Goal: Navigation & Orientation: Find specific page/section

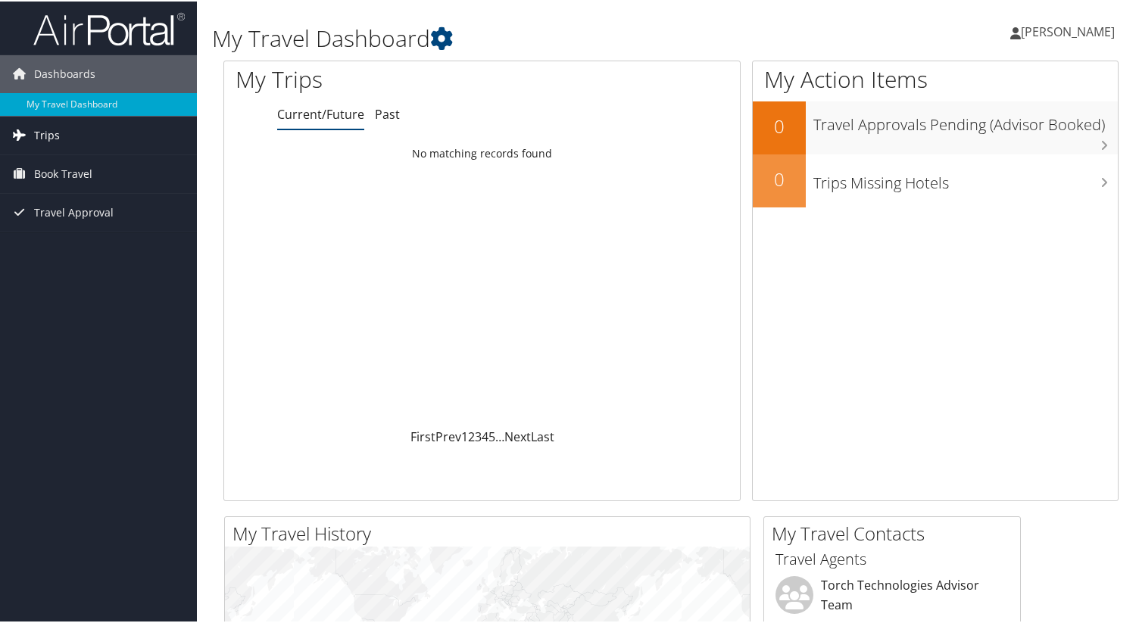
click at [45, 136] on span "Trips" at bounding box center [47, 134] width 26 height 38
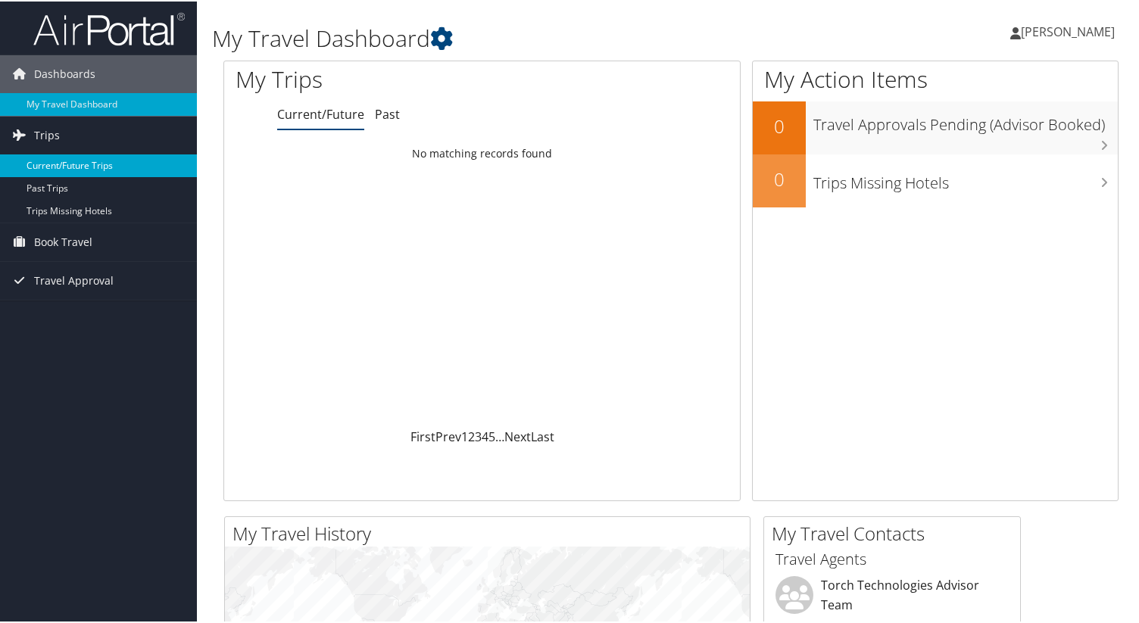
click at [57, 164] on link "Current/Future Trips" at bounding box center [98, 164] width 197 height 23
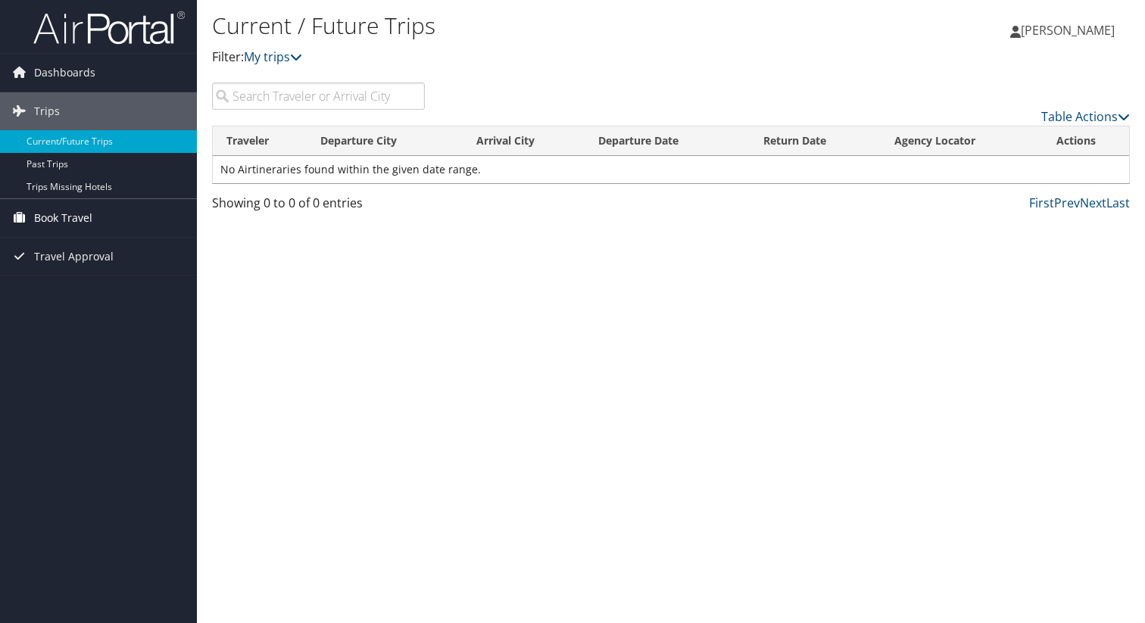
click at [66, 219] on span "Book Travel" at bounding box center [63, 218] width 58 height 38
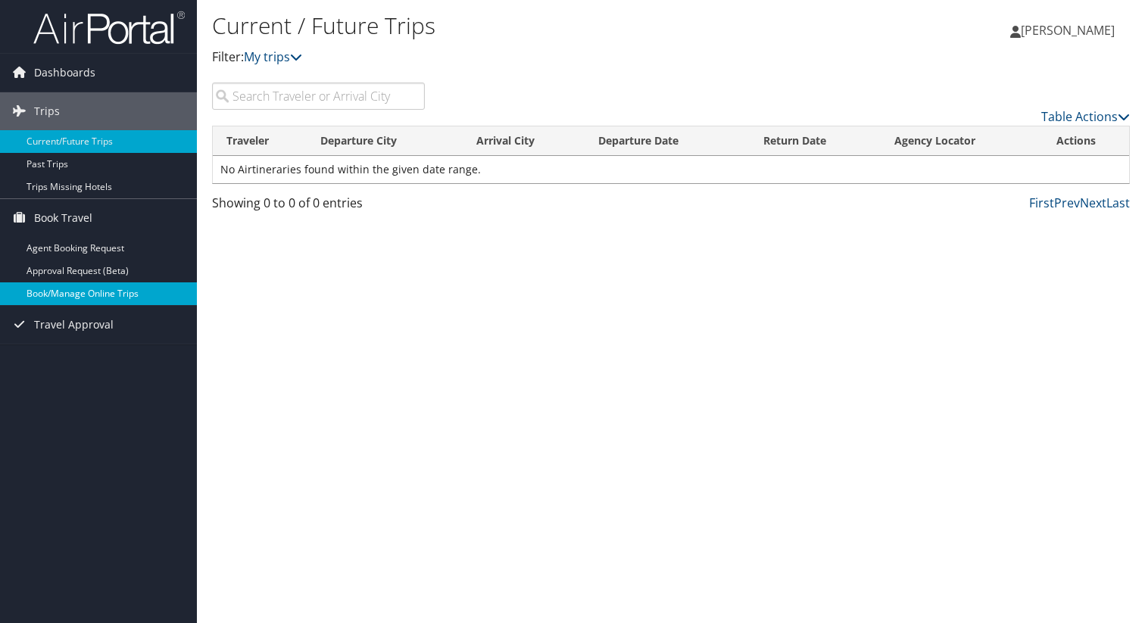
click at [73, 295] on link "Book/Manage Online Trips" at bounding box center [98, 294] width 197 height 23
click at [54, 73] on span "Dashboards" at bounding box center [64, 73] width 61 height 38
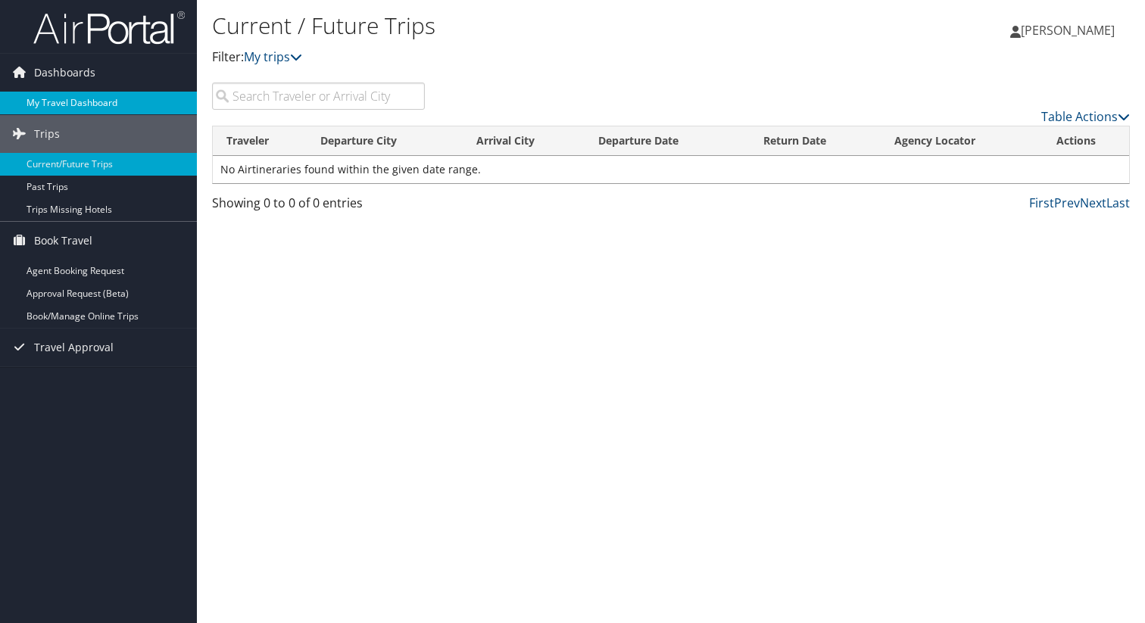
click at [65, 102] on link "My Travel Dashboard" at bounding box center [98, 103] width 197 height 23
